Goal: Navigation & Orientation: Find specific page/section

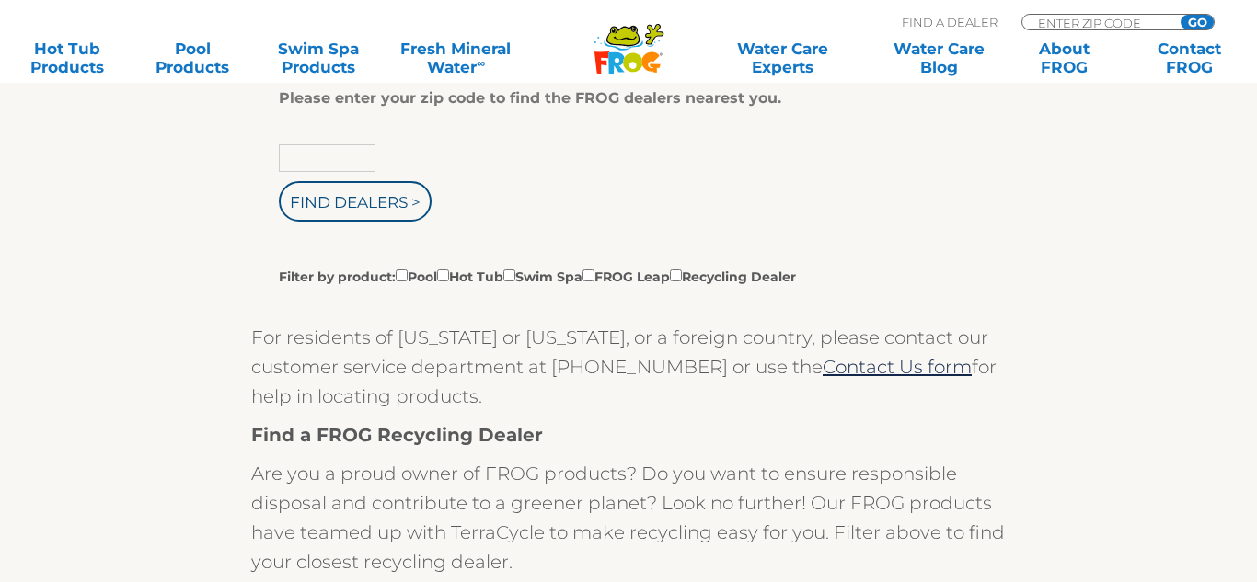
click at [354, 163] on input "text" at bounding box center [327, 158] width 97 height 28
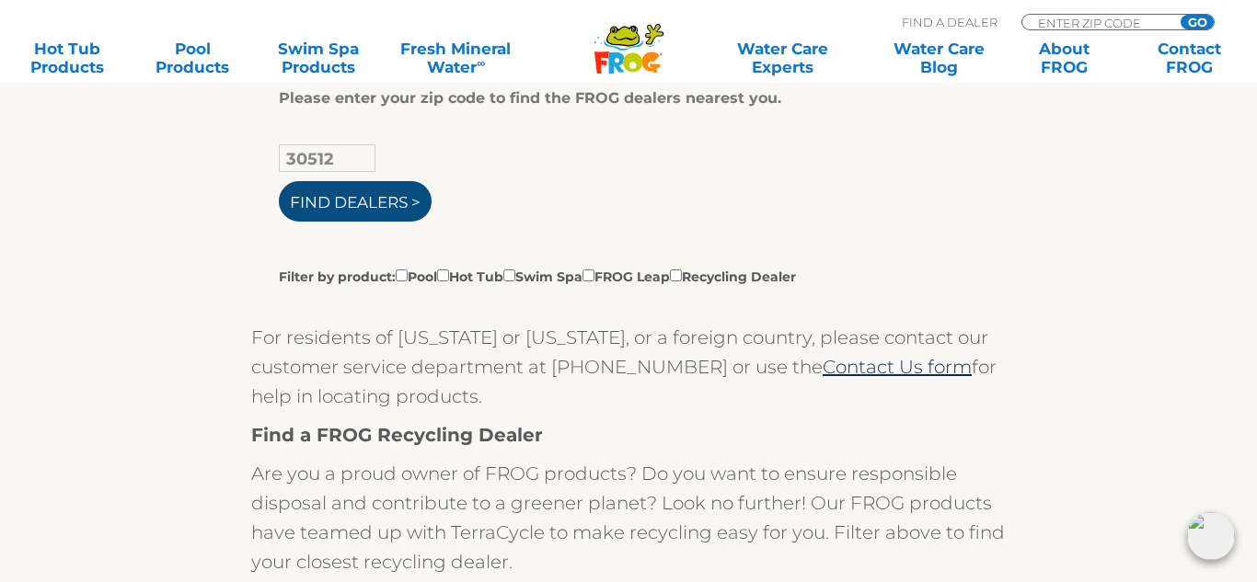
type input "30512"
click at [350, 196] on input "Find Dealers >" at bounding box center [355, 201] width 153 height 40
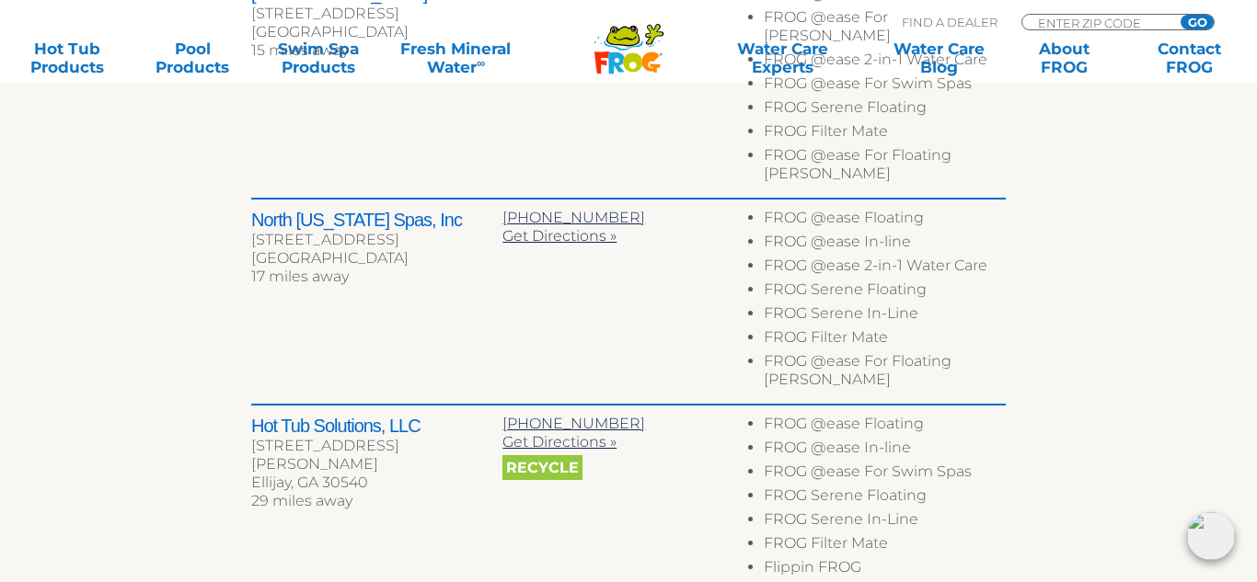
scroll to position [1294, 0]
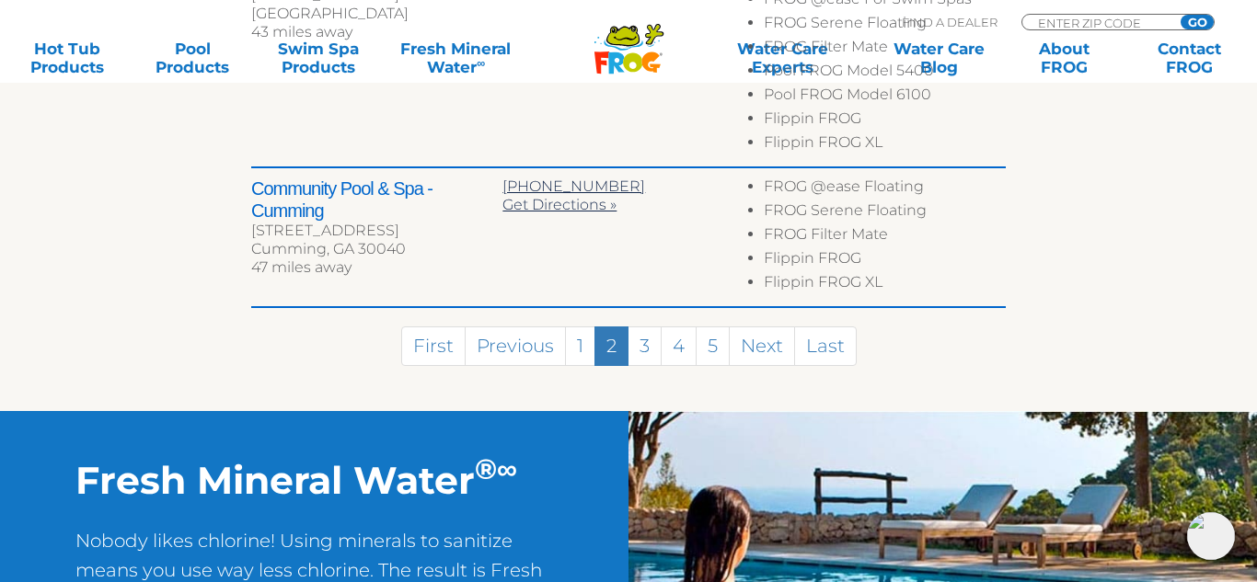
scroll to position [1385, 0]
